Goal: Find specific page/section: Find specific page/section

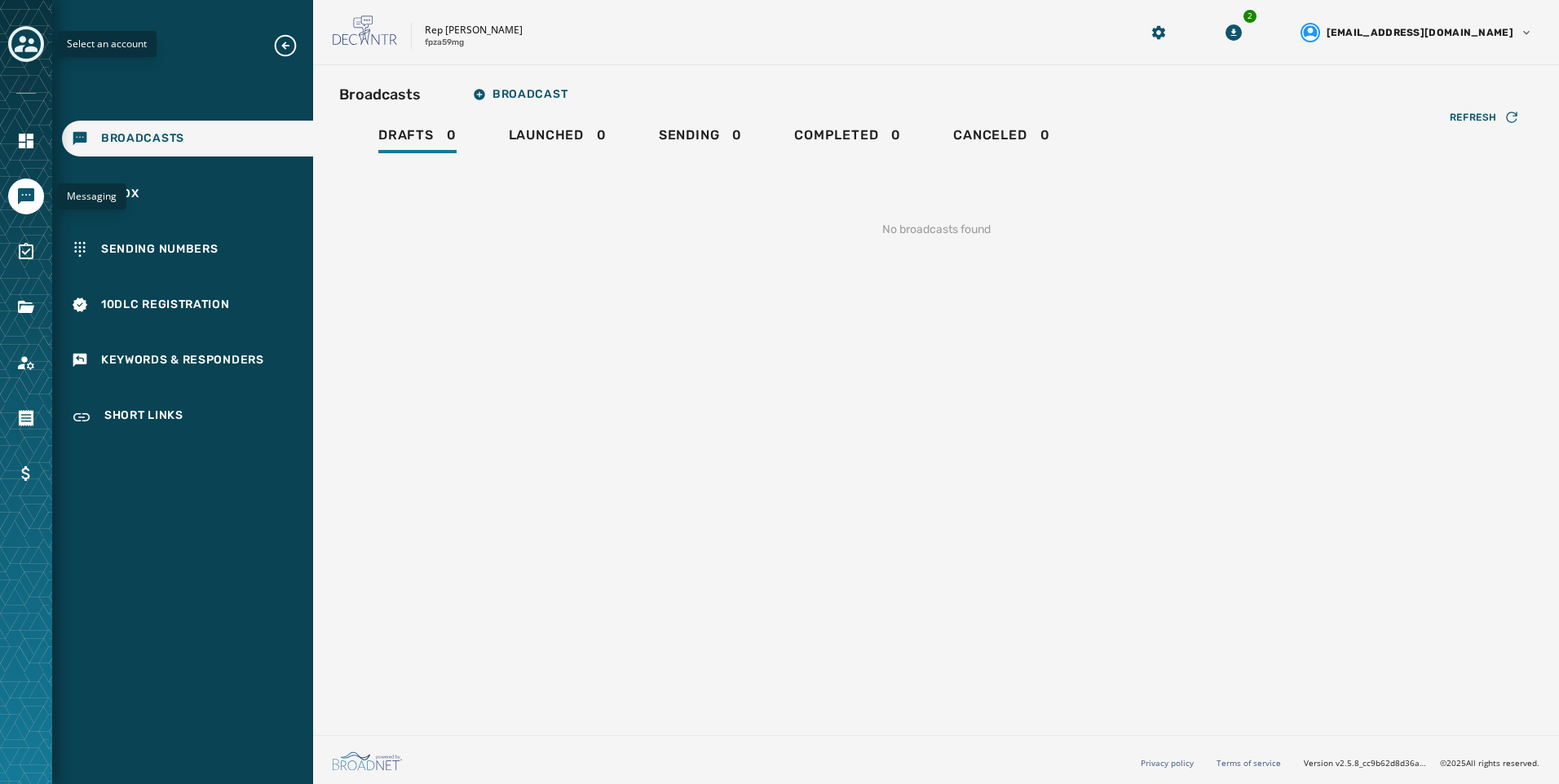
click at [34, 42] on icon "Toggle account select drawer" at bounding box center [26, 44] width 23 height 23
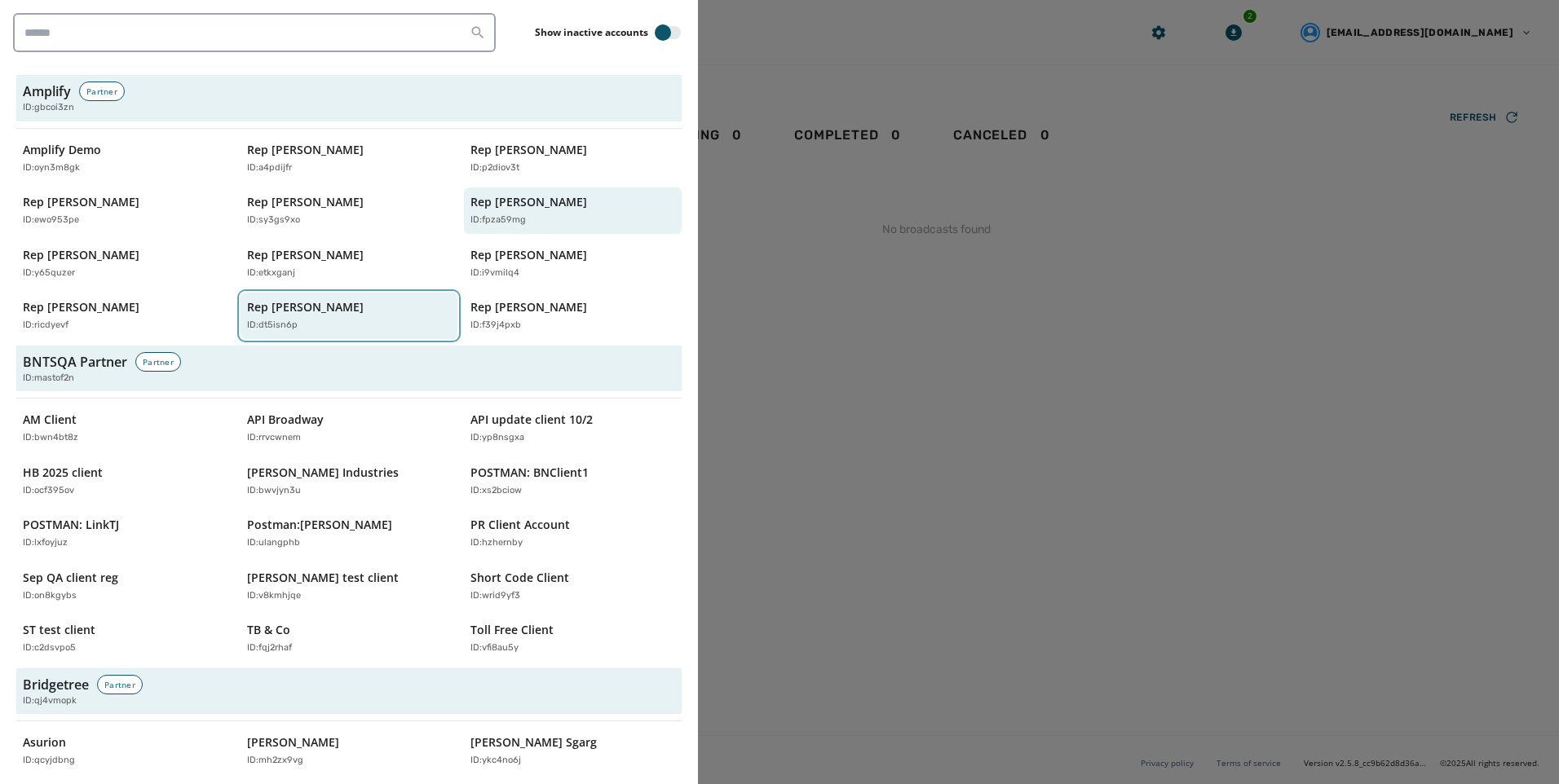
click at [351, 326] on div "ID: dt5isn6p" at bounding box center [340, 326] width 188 height 14
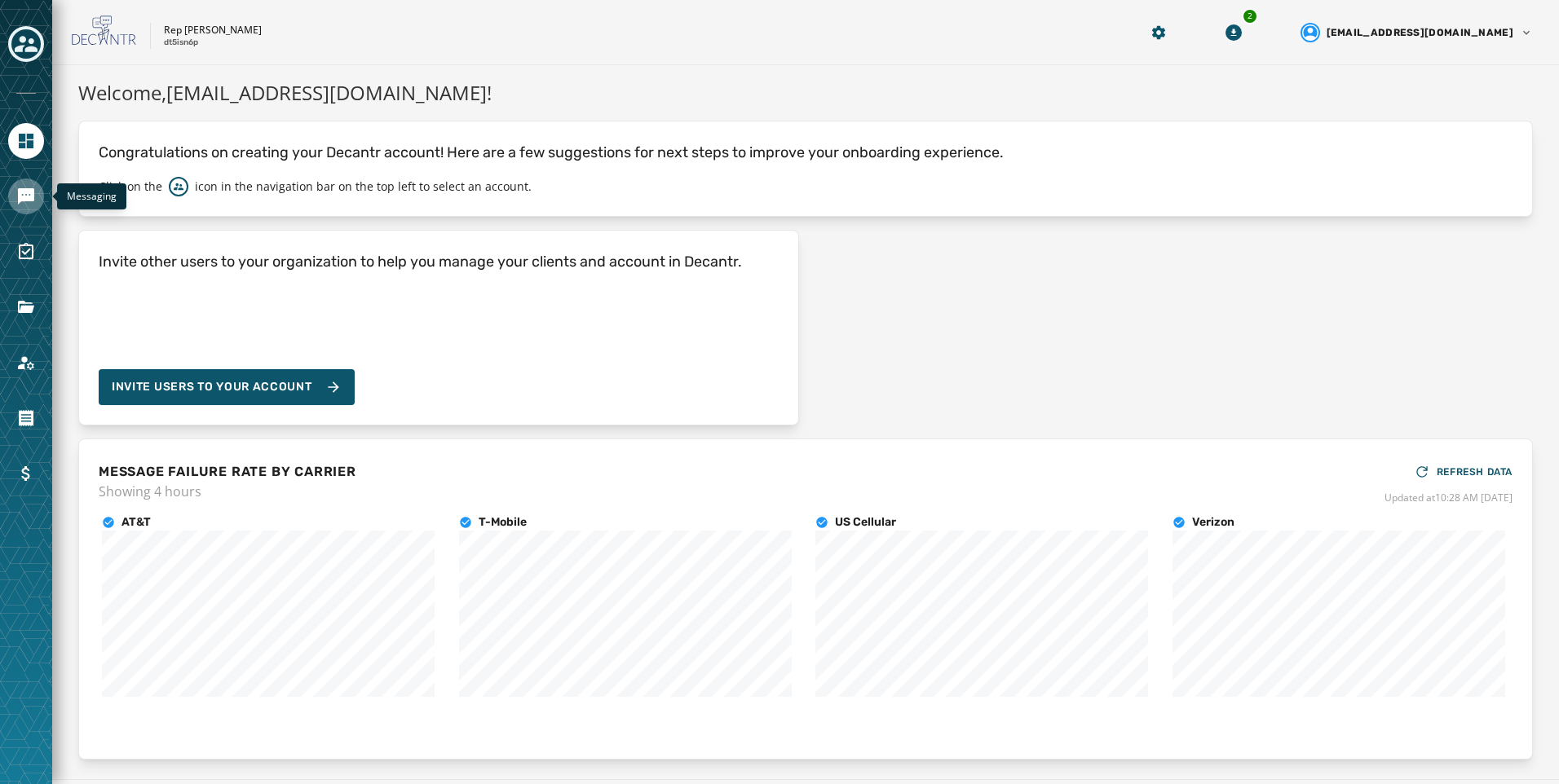
click at [30, 197] on icon "Navigate to Messaging" at bounding box center [27, 196] width 17 height 17
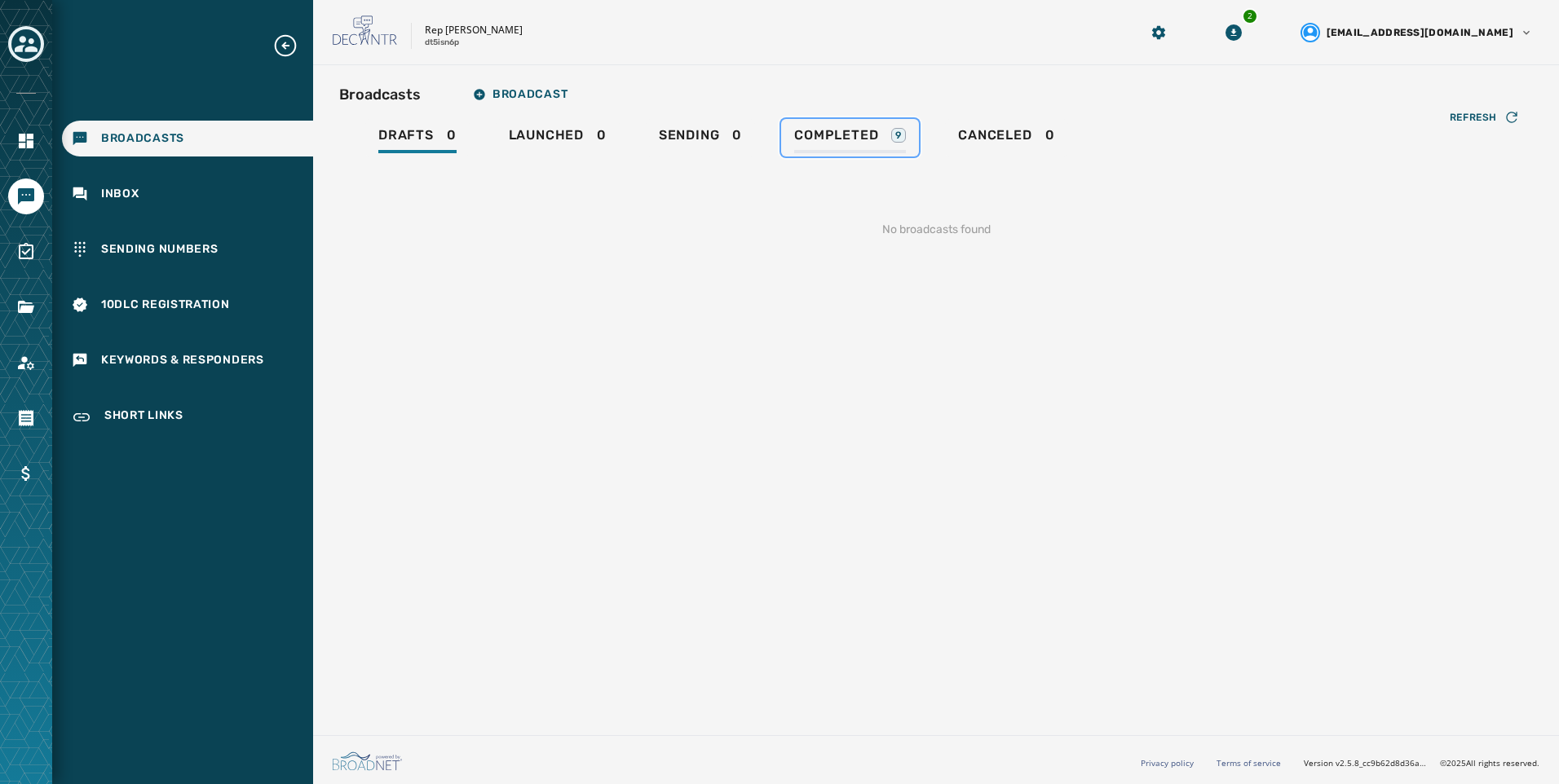
click at [852, 127] on span "Completed" at bounding box center [836, 136] width 84 height 17
